Goal: Complete application form

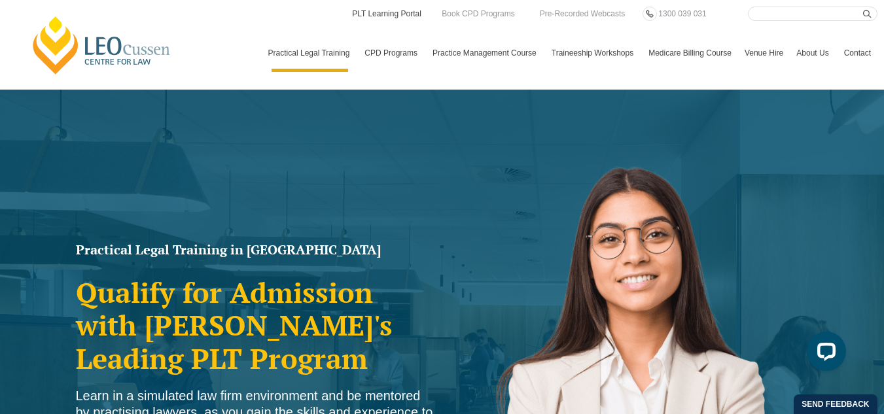
click at [375, 19] on link "PLT Learning Portal" at bounding box center [387, 14] width 72 height 14
